Goal: Information Seeking & Learning: Check status

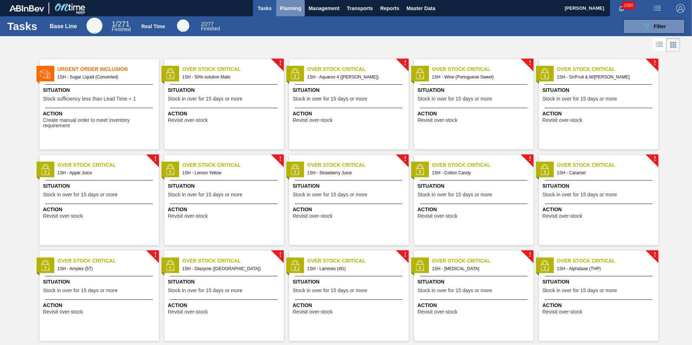
click at [292, 7] on span "Planning" at bounding box center [290, 8] width 21 height 9
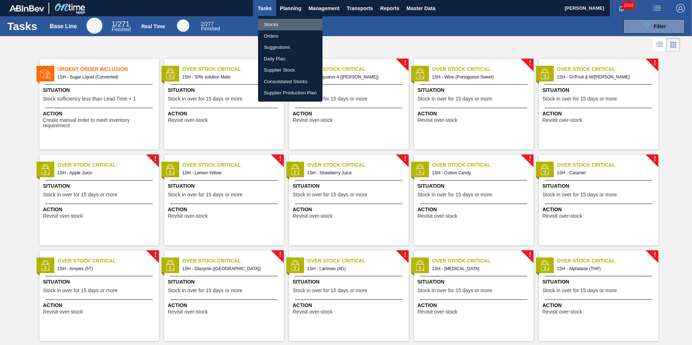
click at [273, 25] on li "Stocks" at bounding box center [290, 25] width 64 height 12
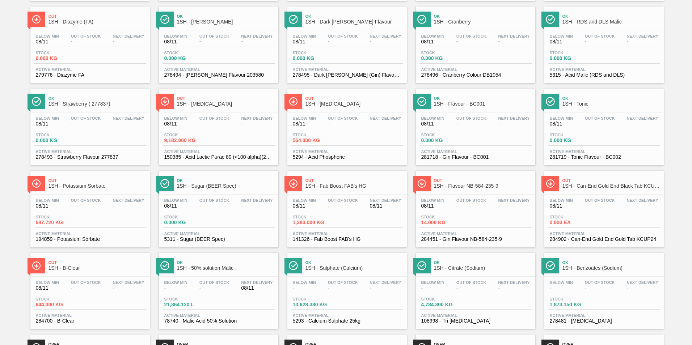
scroll to position [217, 0]
click at [330, 184] on span "1SH - Fab Boost FAB's HG" at bounding box center [354, 185] width 98 height 5
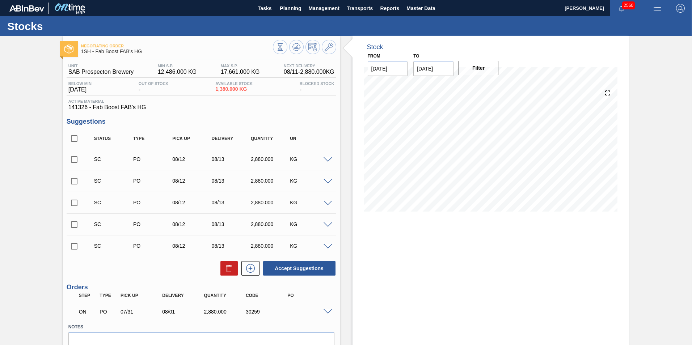
click at [326, 310] on span at bounding box center [327, 311] width 9 height 5
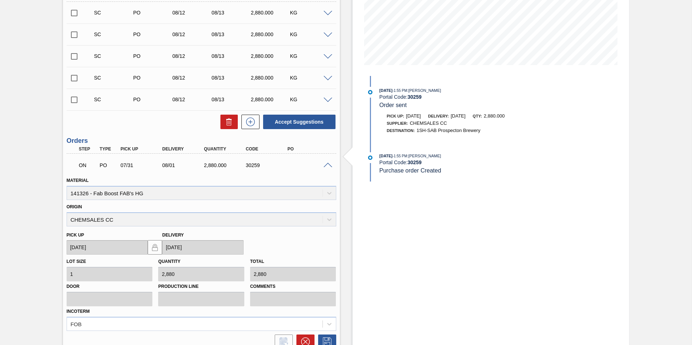
scroll to position [212, 0]
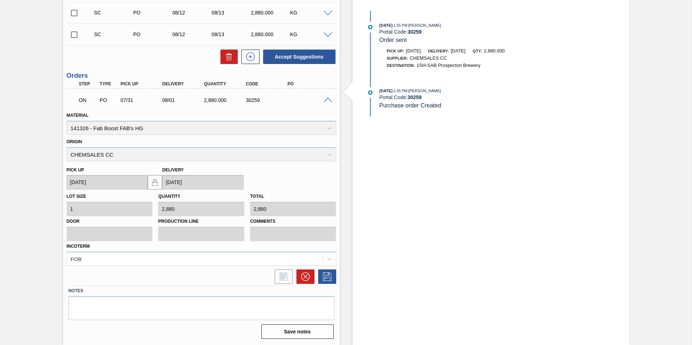
click at [328, 99] on span at bounding box center [327, 100] width 9 height 5
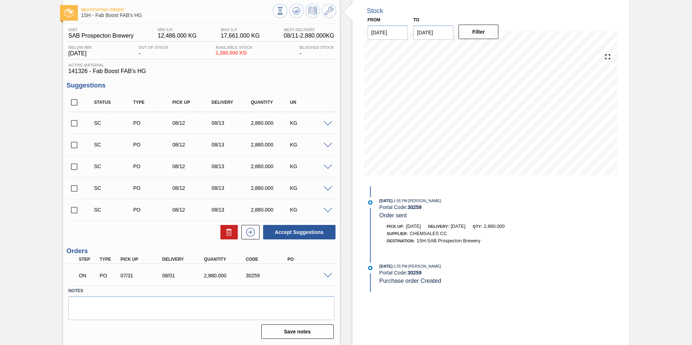
scroll to position [36, 0]
click at [489, 297] on div "Stock From [DATE] to [DATE] Filter [DATE] 1:55 PM : Sibahle Ngubane Portal Code…" at bounding box center [490, 172] width 277 height 345
drag, startPoint x: 245, startPoint y: 276, endPoint x: 262, endPoint y: 279, distance: 16.8
click at [262, 279] on div "ON PO 07/31 08/01 2,880.000 30259" at bounding box center [199, 275] width 250 height 14
copy div "30259"
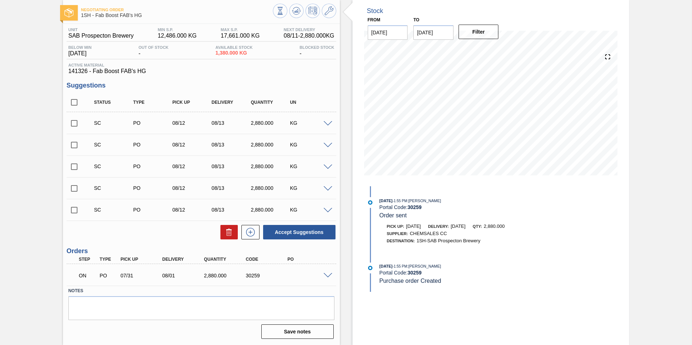
click at [324, 275] on span at bounding box center [327, 275] width 9 height 5
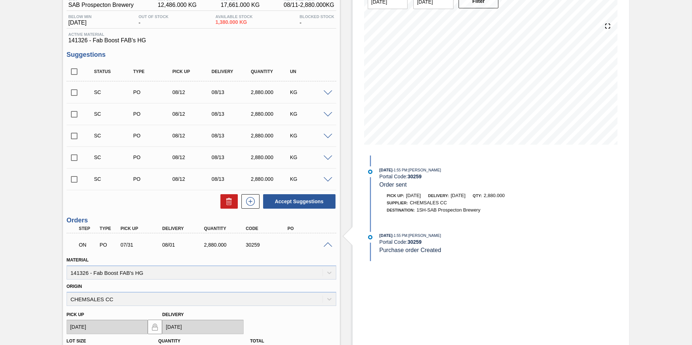
scroll to position [0, 0]
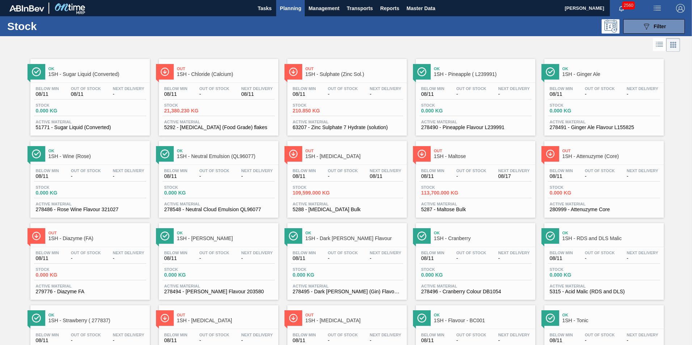
click at [334, 73] on span "1SH - Sulphate (Zinc Sol.)" at bounding box center [354, 74] width 98 height 5
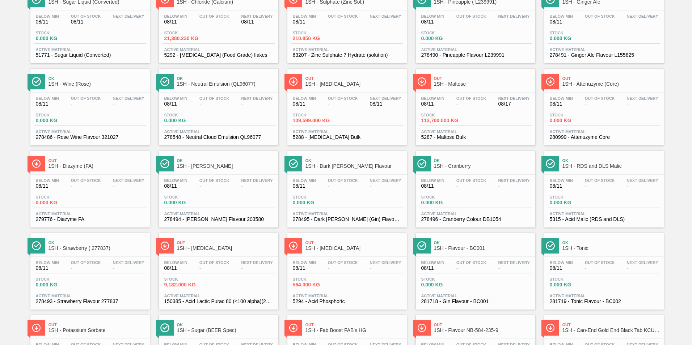
scroll to position [109, 0]
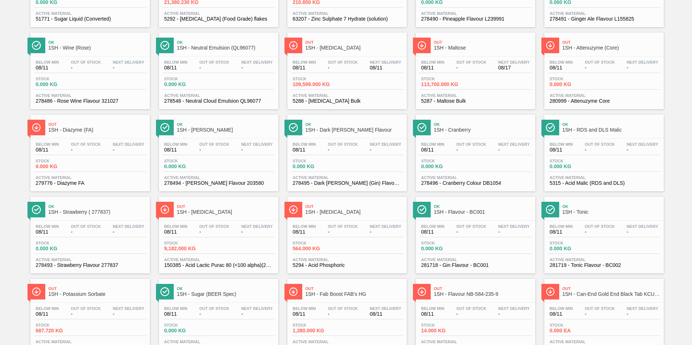
click at [339, 295] on span "1SH - Fab Boost FAB's HG" at bounding box center [354, 294] width 98 height 5
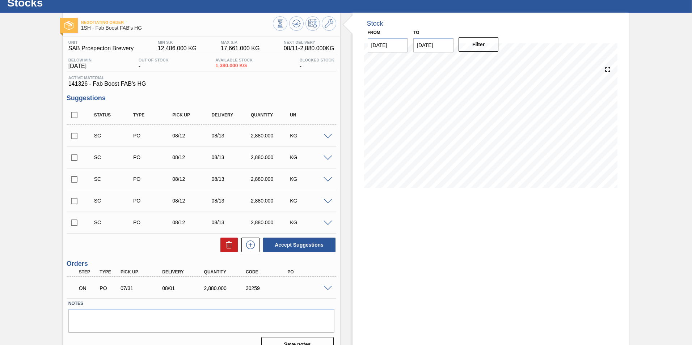
scroll to position [36, 0]
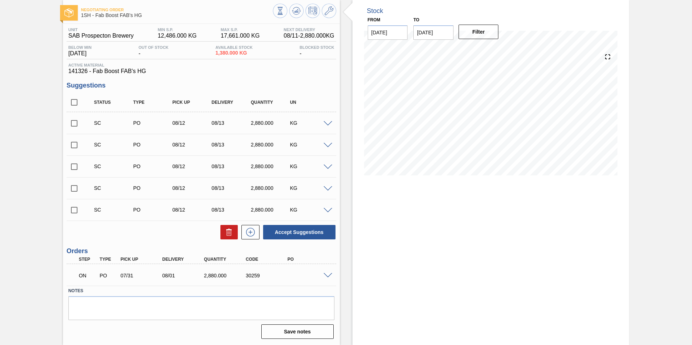
click at [204, 277] on div "2,880.000" at bounding box center [225, 276] width 47 height 6
drag, startPoint x: 243, startPoint y: 278, endPoint x: 259, endPoint y: 277, distance: 15.6
click at [259, 277] on div "30259" at bounding box center [267, 276] width 47 height 6
copy div "30259"
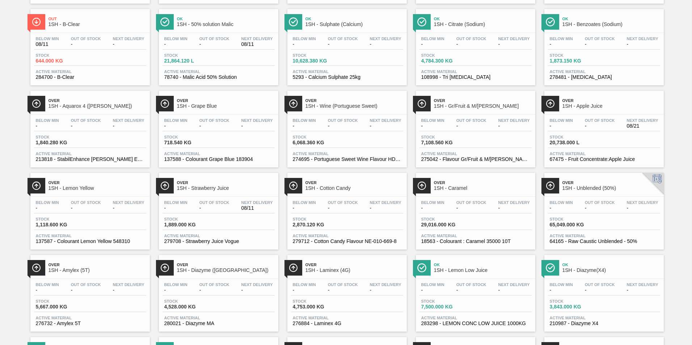
scroll to position [470, 0]
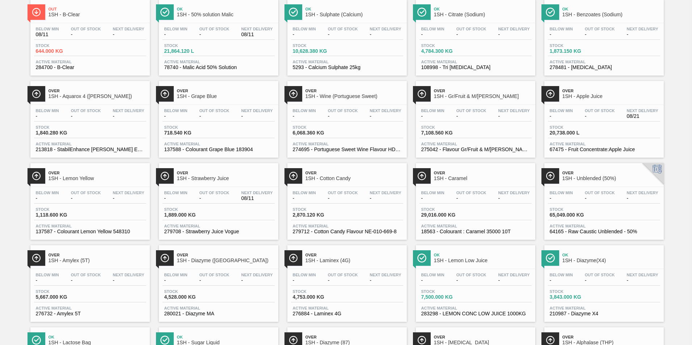
click at [456, 179] on span "1SH - Caramel" at bounding box center [483, 178] width 98 height 5
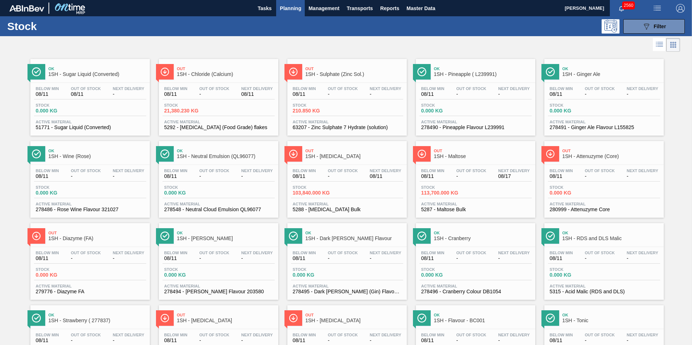
click at [451, 154] on span "1SH - Maltose" at bounding box center [483, 156] width 98 height 5
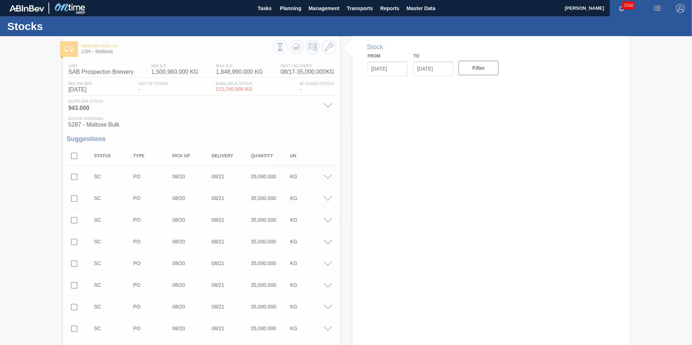
type input "[DATE]"
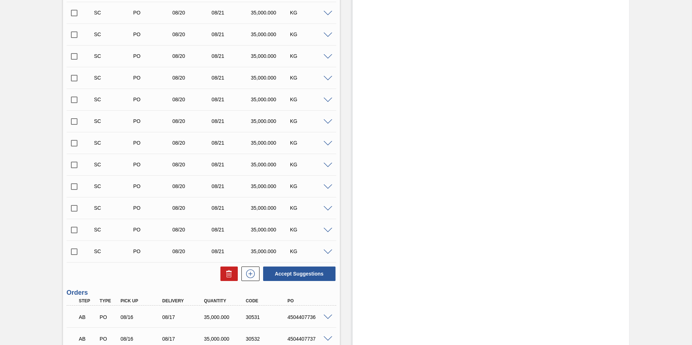
scroll to position [1030, 0]
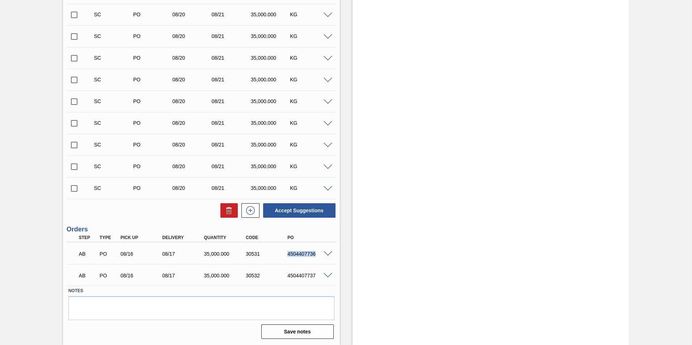
drag, startPoint x: 287, startPoint y: 252, endPoint x: 318, endPoint y: 255, distance: 31.2
click at [318, 255] on div "4504407736" at bounding box center [308, 254] width 47 height 6
copy div "4504407736"
